Goal: Task Accomplishment & Management: Complete application form

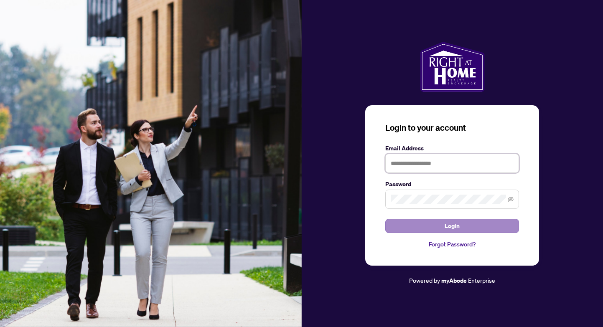
type input "**********"
click at [444, 232] on button "Login" at bounding box center [453, 226] width 134 height 14
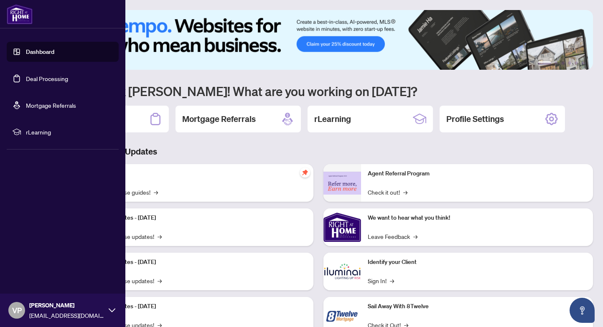
click at [52, 79] on link "Deal Processing" at bounding box center [47, 79] width 42 height 8
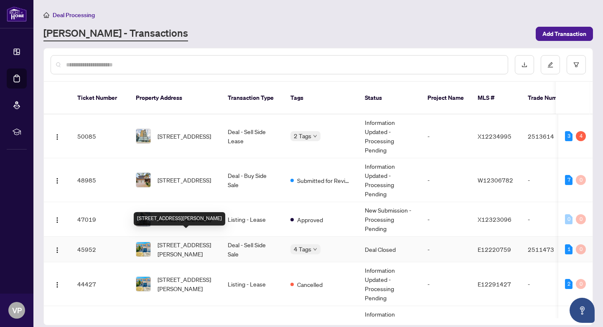
click at [189, 240] on span "[STREET_ADDRESS][PERSON_NAME]" at bounding box center [186, 249] width 57 height 18
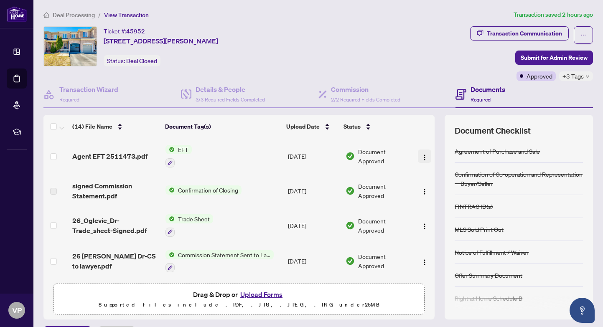
click at [422, 155] on img "button" at bounding box center [424, 157] width 7 height 7
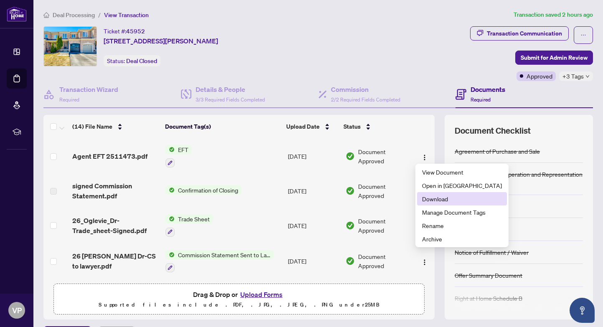
click at [435, 199] on span "Download" at bounding box center [462, 198] width 80 height 9
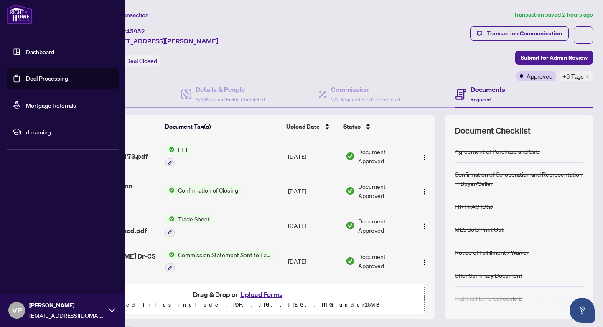
click at [38, 79] on link "Deal Processing" at bounding box center [47, 79] width 42 height 8
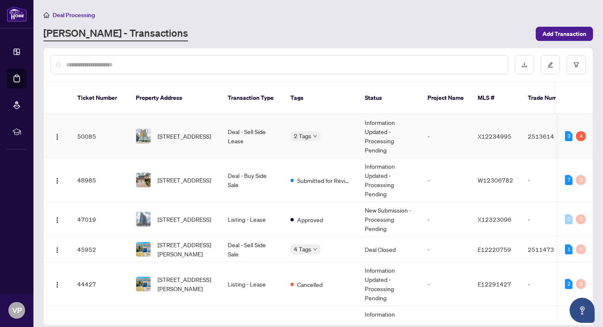
click at [229, 126] on td "Deal - Sell Side Lease" at bounding box center [252, 137] width 63 height 44
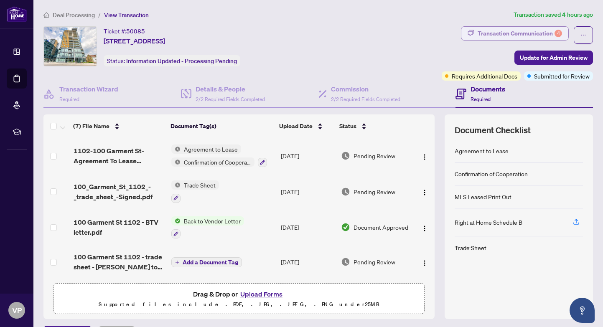
click at [546, 34] on div "Transaction Communication 4" at bounding box center [520, 33] width 84 height 13
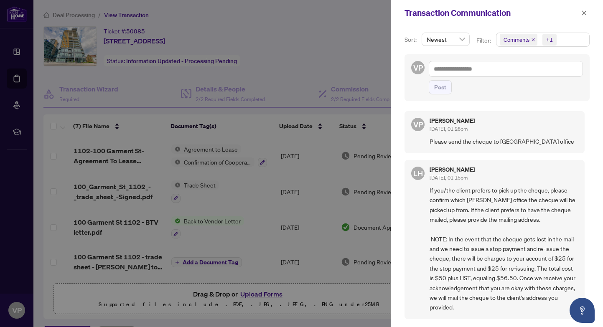
click at [535, 39] on span "Comments" at bounding box center [519, 40] width 38 height 12
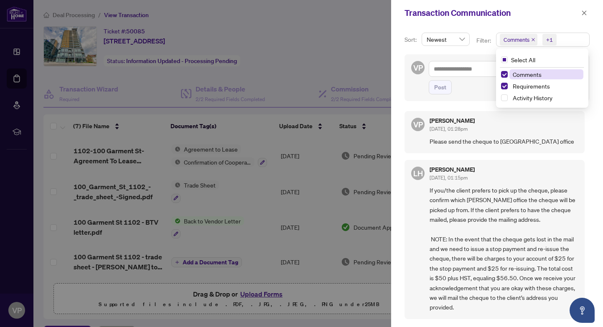
click at [533, 39] on icon "close" at bounding box center [533, 39] width 3 height 3
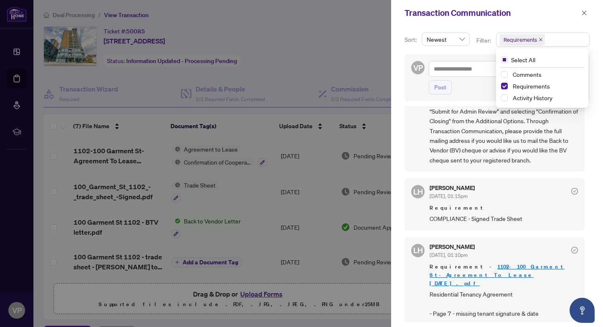
scroll to position [52, 0]
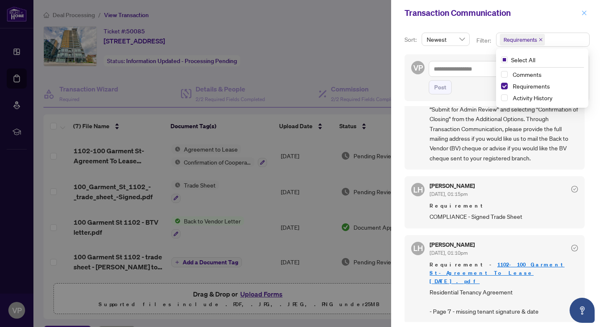
click at [584, 12] on icon "close" at bounding box center [585, 13] width 6 height 6
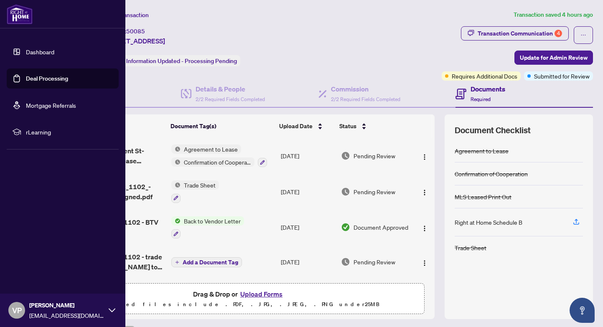
click at [48, 78] on link "Deal Processing" at bounding box center [47, 79] width 42 height 8
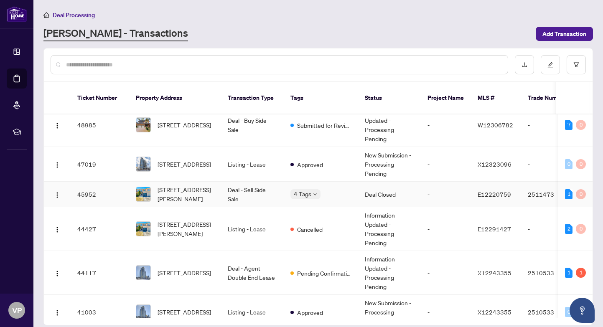
scroll to position [57, 0]
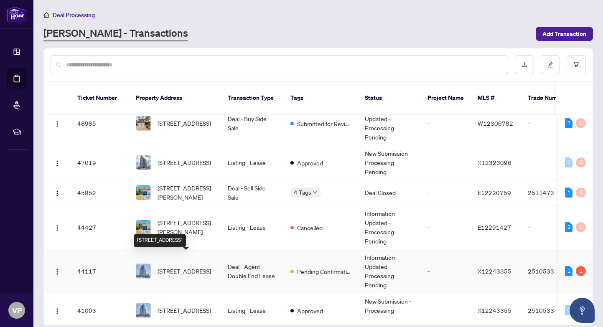
click at [193, 267] on span "[STREET_ADDRESS]" at bounding box center [185, 271] width 54 height 9
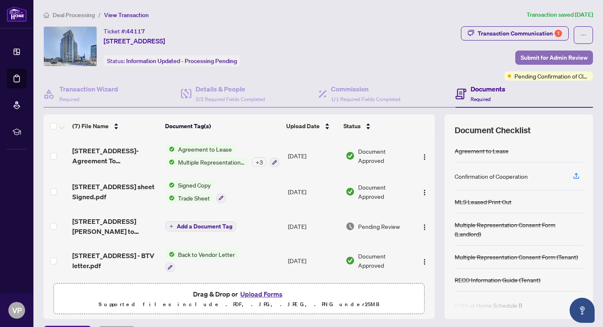
click at [545, 56] on span "Submit for Admin Review" at bounding box center [554, 57] width 67 height 13
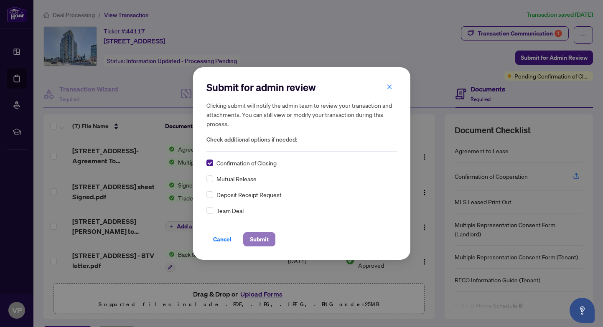
click at [260, 240] on span "Submit" at bounding box center [259, 239] width 19 height 13
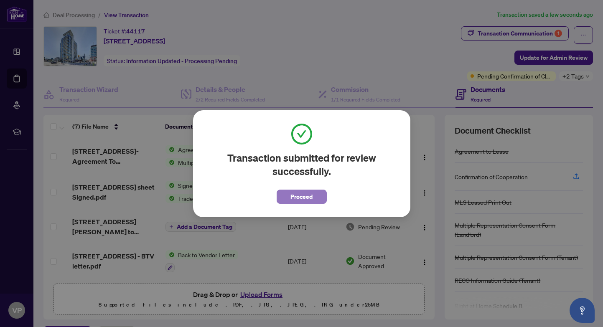
click at [298, 197] on span "Proceed" at bounding box center [302, 196] width 22 height 13
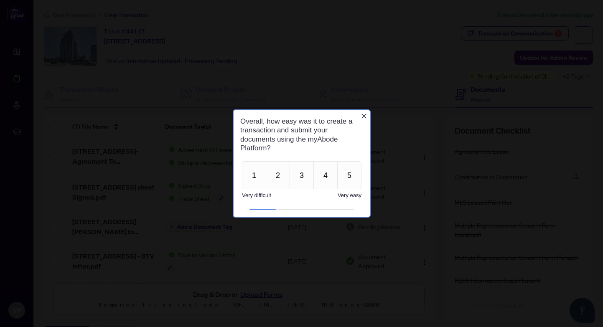
click at [363, 117] on icon "Close button" at bounding box center [363, 116] width 7 height 7
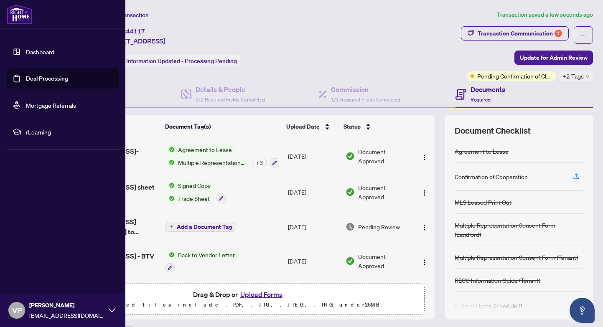
click at [43, 82] on link "Deal Processing" at bounding box center [47, 79] width 42 height 8
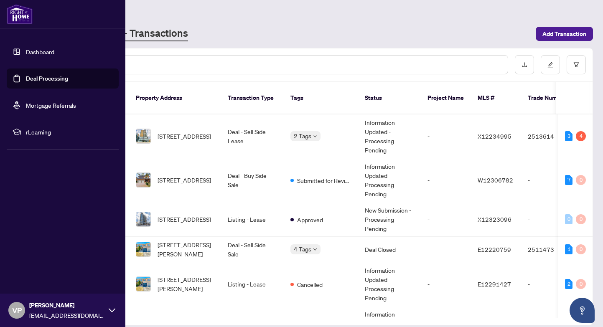
click at [55, 80] on link "Deal Processing" at bounding box center [47, 79] width 42 height 8
